Goal: Task Accomplishment & Management: Use online tool/utility

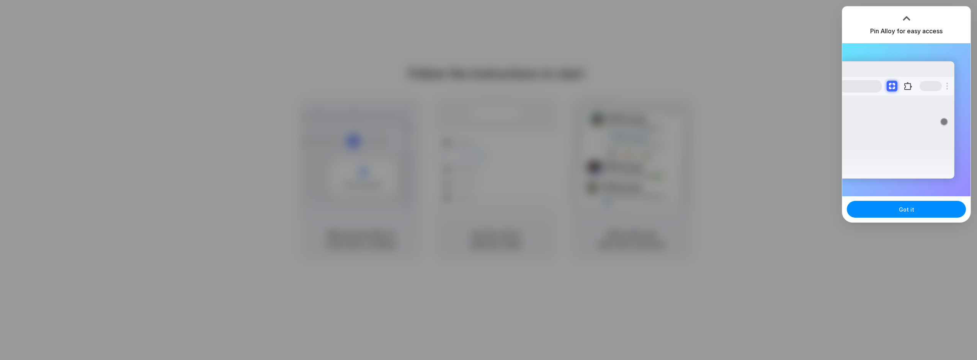
click at [910, 218] on div "Got it" at bounding box center [906, 209] width 128 height 26
click at [911, 210] on span "Got it" at bounding box center [906, 210] width 15 height 8
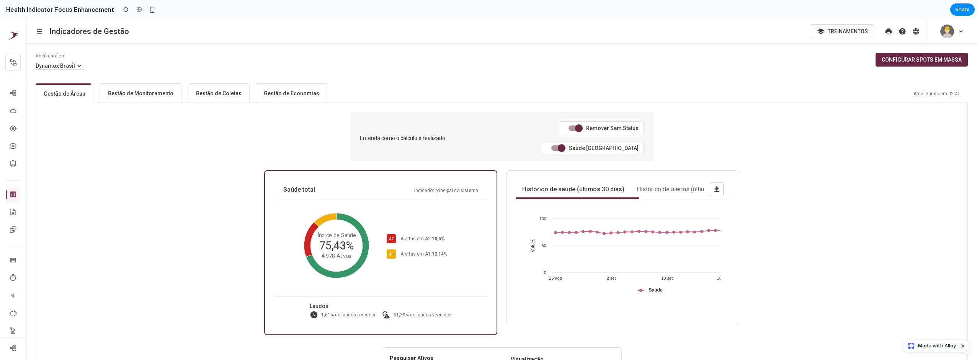
click at [883, 53] on button "Configurar spots em massa" at bounding box center [922, 60] width 92 height 14
click at [918, 62] on button "Configurar spots em massa" at bounding box center [922, 60] width 92 height 14
click at [566, 144] on span at bounding box center [562, 148] width 8 height 8
click at [572, 131] on span at bounding box center [579, 128] width 15 height 15
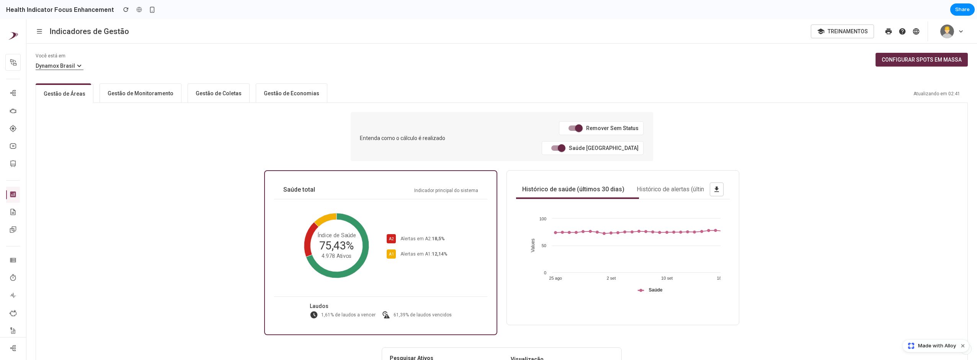
drag, startPoint x: 478, startPoint y: 123, endPoint x: 474, endPoint y: 125, distance: 5.1
click at [564, 125] on span at bounding box center [575, 128] width 22 height 15
click at [150, 12] on button "button" at bounding box center [151, 9] width 11 height 11
